Goal: Information Seeking & Learning: Learn about a topic

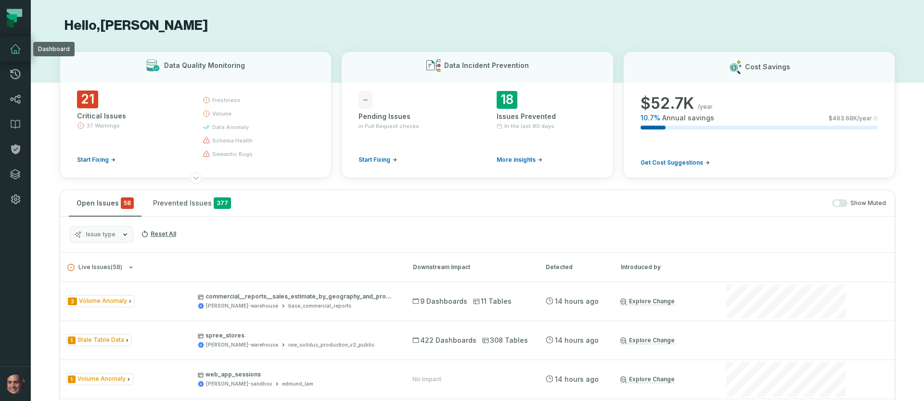
click at [12, 49] on icon at bounding box center [16, 49] width 12 height 12
click at [13, 105] on link "Lineage" at bounding box center [15, 99] width 31 height 25
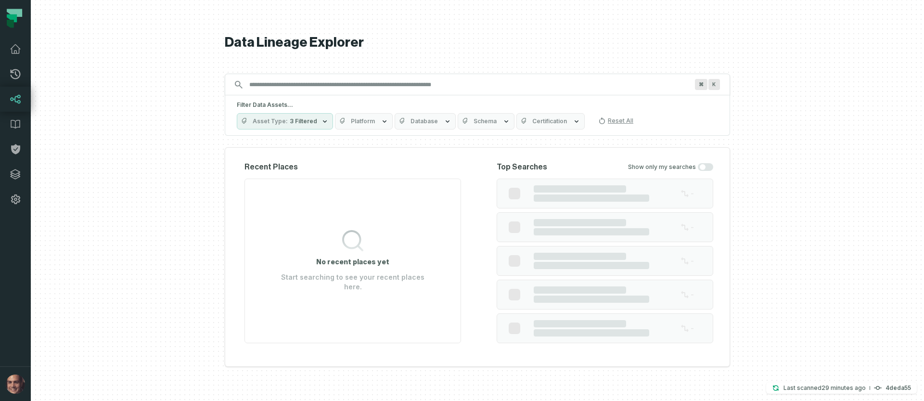
click at [314, 93] on div "Data Lineage Explorer Search for assets across the organization ⌘ K Filter Data…" at bounding box center [477, 200] width 505 height 401
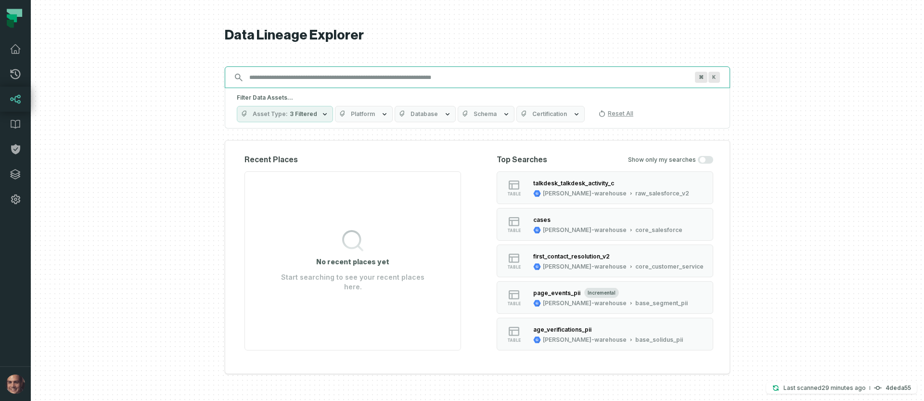
click at [317, 80] on input "Discovery Provider cmdk menu" at bounding box center [468, 77] width 450 height 15
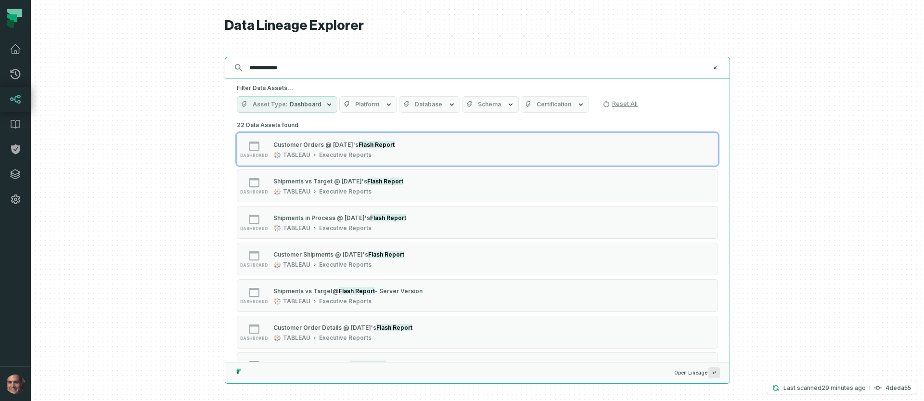
type input "**********"
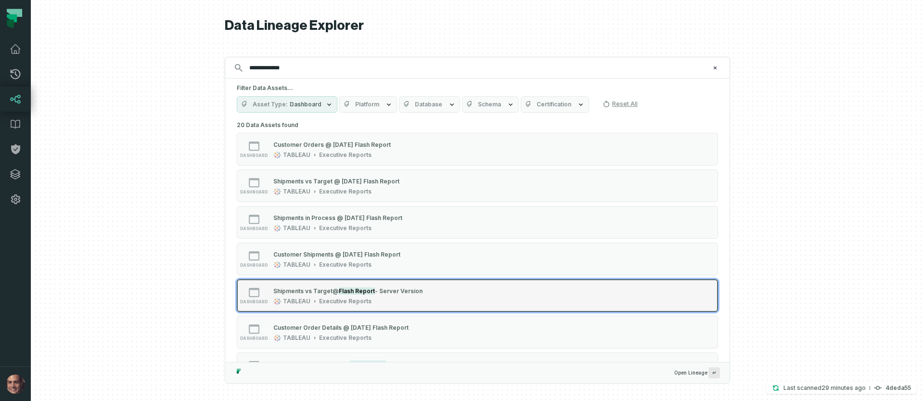
click at [384, 293] on span "- Server Version" at bounding box center [399, 290] width 48 height 7
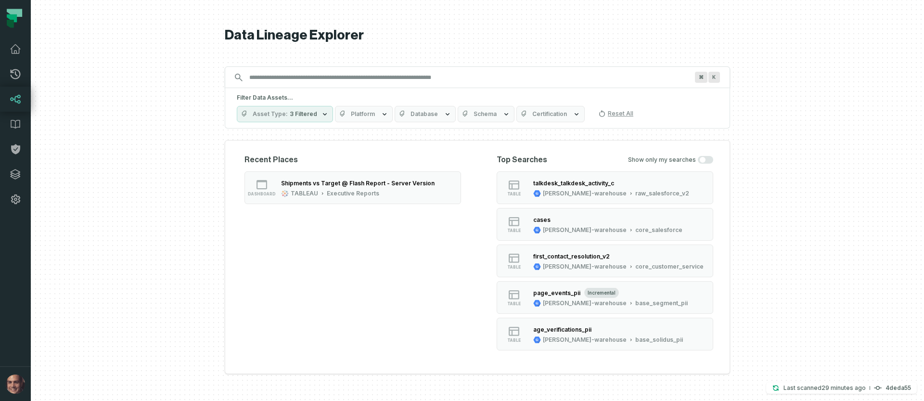
click at [519, 75] on input "Discovery Provider cmdk menu" at bounding box center [468, 77] width 450 height 15
click at [334, 190] on div "Executive Reports" at bounding box center [353, 194] width 52 height 8
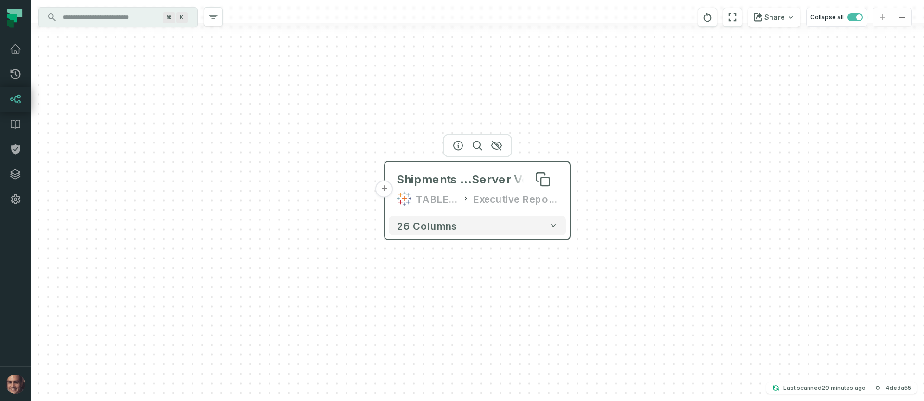
click at [487, 181] on span "Server Version" at bounding box center [514, 179] width 87 height 15
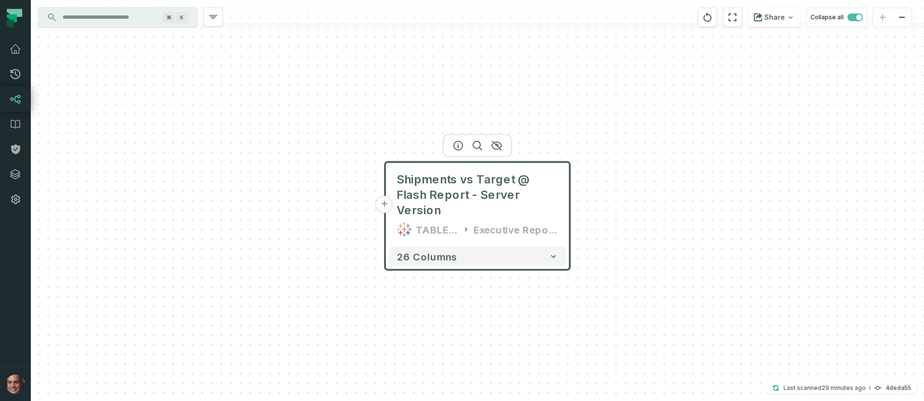
click at [385, 196] on button "+" at bounding box center [384, 204] width 17 height 17
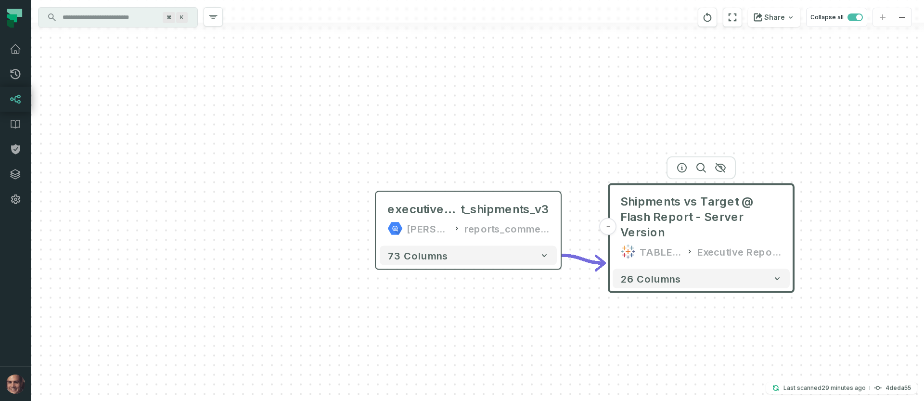
drag, startPoint x: 387, startPoint y: 250, endPoint x: 365, endPoint y: 298, distance: 53.2
click at [376, 269] on div "73 columns" at bounding box center [468, 255] width 185 height 27
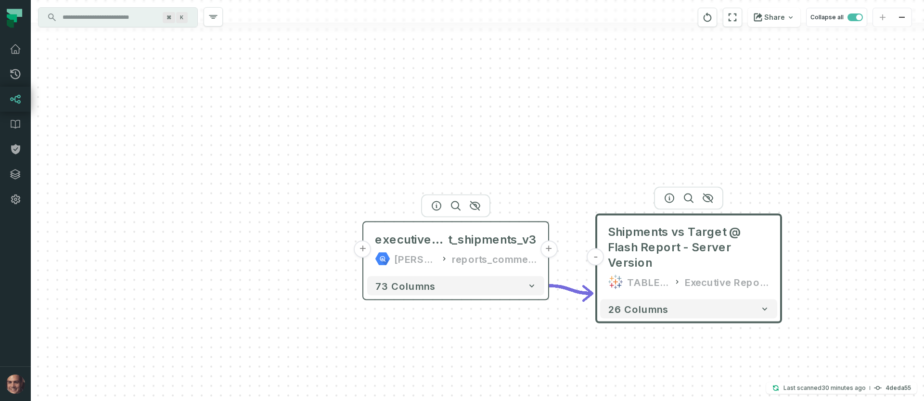
click at [367, 252] on button "+" at bounding box center [362, 248] width 17 height 17
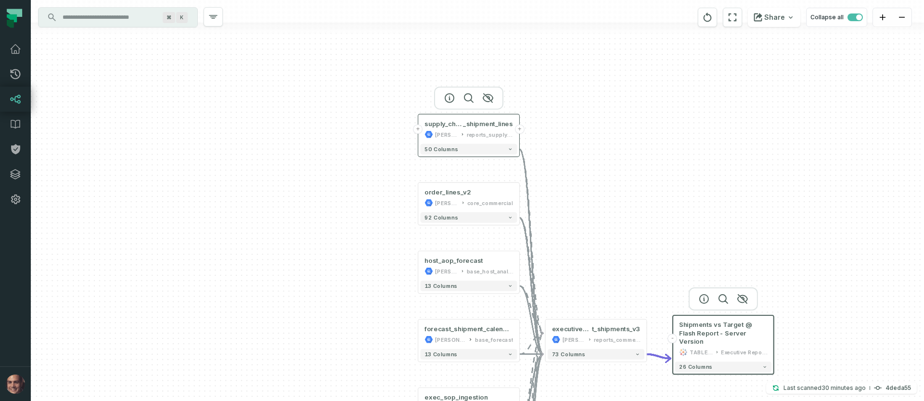
click at [418, 133] on header "+ supply_chain_synthetic _shipment_lines [PERSON_NAME]-warehouse reports_supply…" at bounding box center [468, 127] width 101 height 27
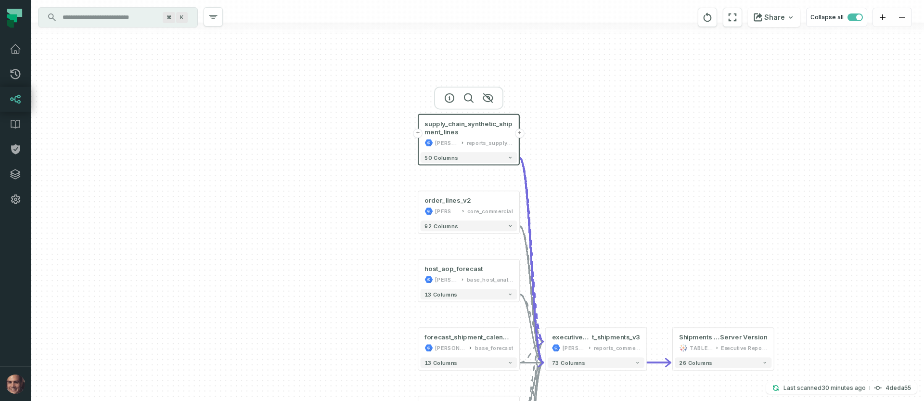
click at [415, 131] on button "+" at bounding box center [418, 133] width 10 height 10
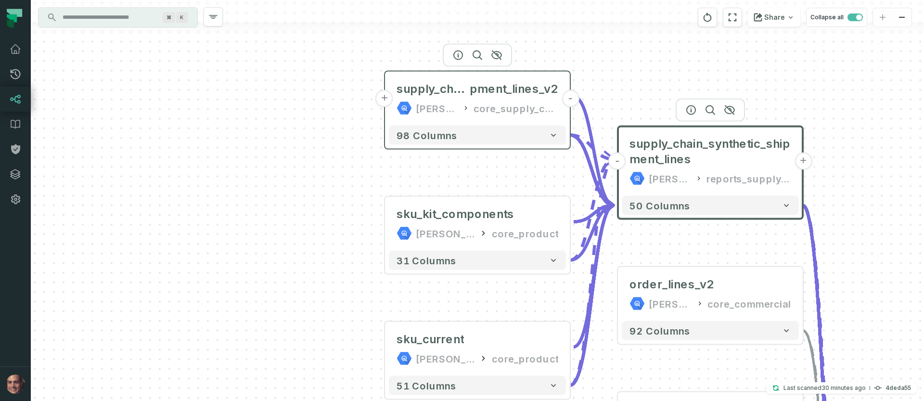
click at [385, 99] on button "+" at bounding box center [384, 98] width 17 height 17
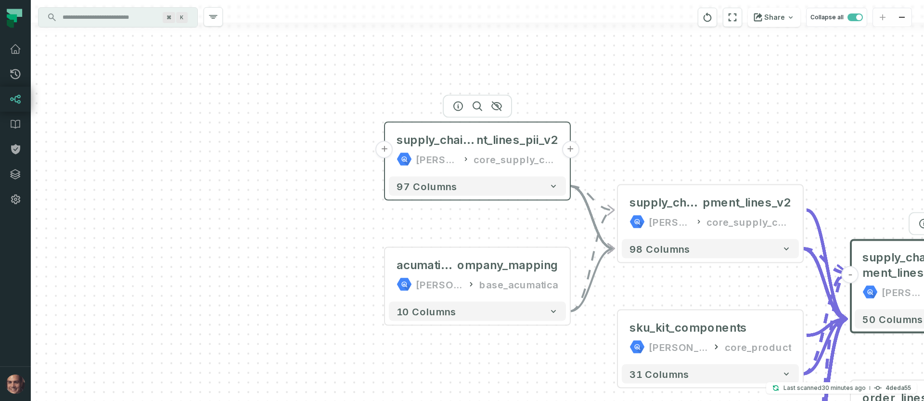
click at [387, 148] on button "+" at bounding box center [384, 149] width 17 height 17
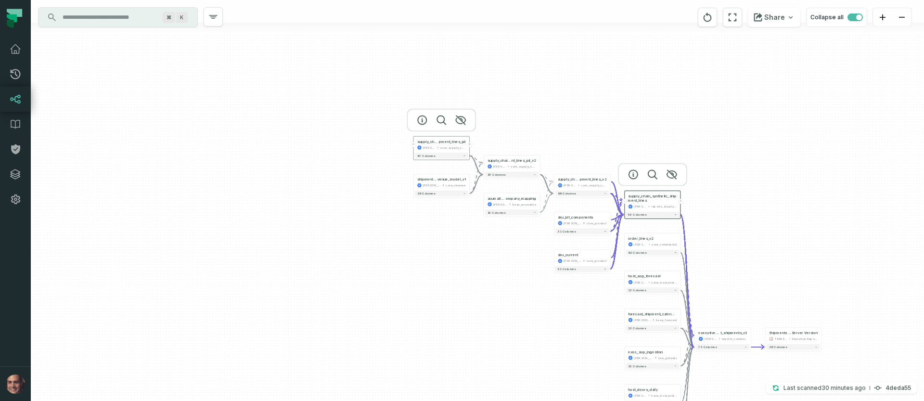
click at [415, 148] on div "supply_chain_shi pment_lines_pii [PERSON_NAME]-warehouse core_supply_chain_pii" at bounding box center [441, 145] width 53 height 14
click at [414, 149] on button "+" at bounding box center [413, 146] width 5 height 5
